Goal: Book appointment/travel/reservation

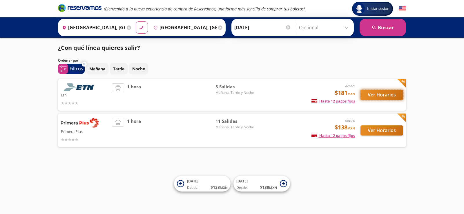
click at [371, 95] on button "Ver Horarios" at bounding box center [381, 95] width 43 height 10
click at [376, 92] on button "Ver Horarios" at bounding box center [381, 95] width 43 height 10
click at [386, 134] on button "Ver Horarios" at bounding box center [381, 130] width 43 height 10
